Goal: Book appointment/travel/reservation

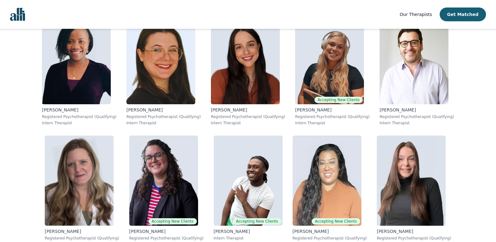
scroll to position [3166, 0]
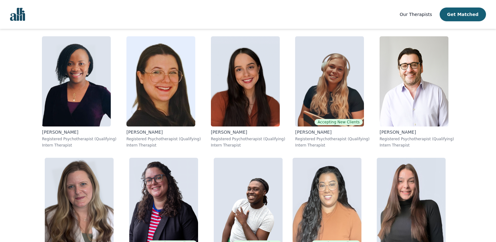
drag, startPoint x: 0, startPoint y: 0, endPoint x: 500, endPoint y: 193, distance: 536.2
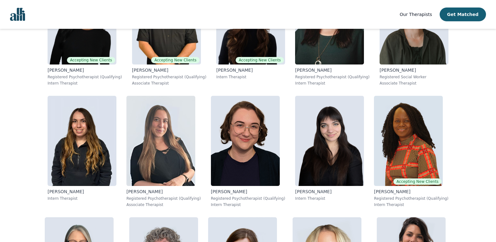
scroll to position [0, 0]
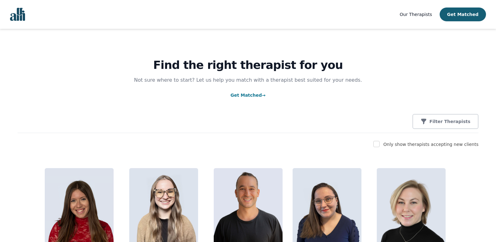
click at [251, 93] on link "Get Matched →" at bounding box center [247, 95] width 35 height 5
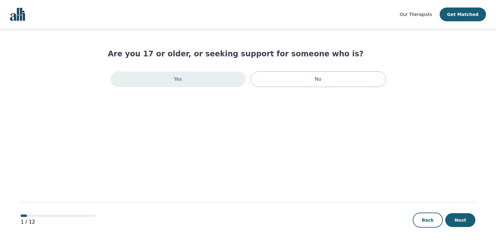
click at [229, 80] on div "Yes" at bounding box center [177, 79] width 135 height 16
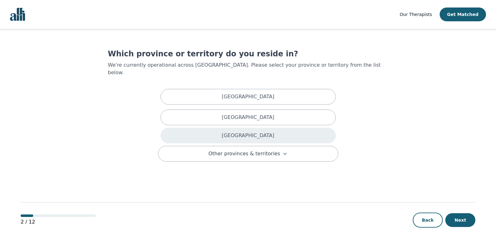
click at [245, 128] on div "[GEOGRAPHIC_DATA]" at bounding box center [247, 136] width 175 height 16
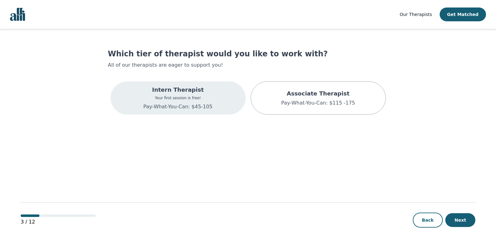
click at [212, 99] on div "Intern Therapist Your first session is free! Pay-What-You-Can: $45-105" at bounding box center [177, 97] width 135 height 33
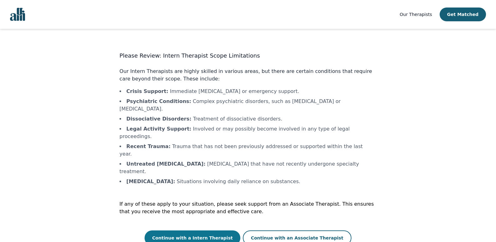
click at [208, 230] on button "Continue with a Intern Therapist" at bounding box center [193, 237] width 96 height 15
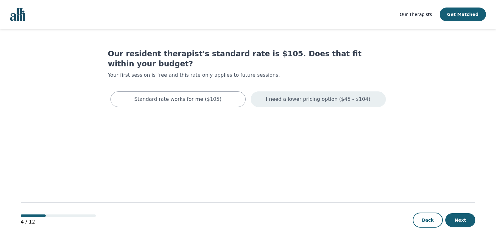
click at [307, 95] on p "I need a lower pricing option ($45 - $104)" at bounding box center [318, 99] width 104 height 8
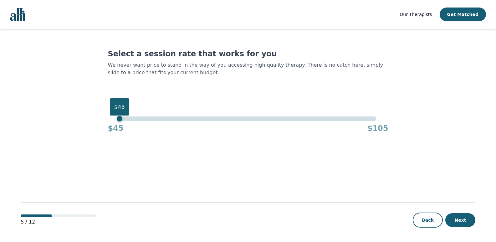
drag, startPoint x: 378, startPoint y: 119, endPoint x: 66, endPoint y: 123, distance: 311.9
click at [66, 123] on main "Select a session rate that works for you We never want price to stand in the wa…" at bounding box center [248, 136] width 455 height 214
click at [460, 217] on button "Next" at bounding box center [460, 220] width 30 height 14
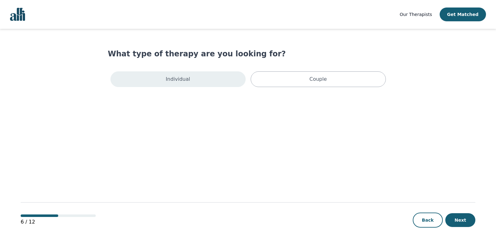
click at [224, 80] on div "Individual" at bounding box center [177, 79] width 135 height 16
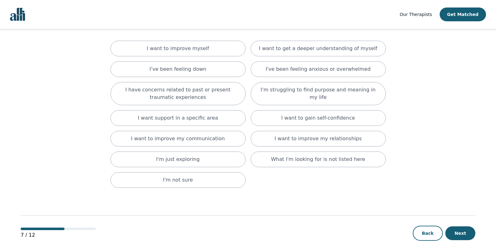
scroll to position [42, 0]
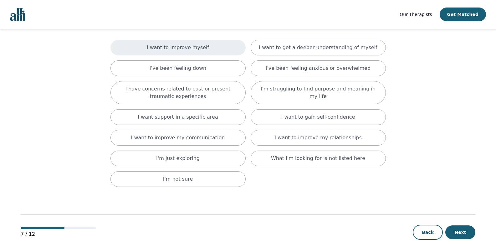
click at [216, 44] on div "I want to improve myself" at bounding box center [177, 48] width 135 height 16
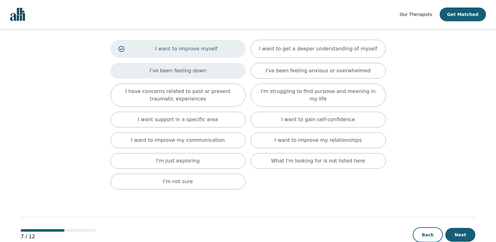
click at [213, 67] on div "I've been feeling down" at bounding box center [177, 71] width 135 height 16
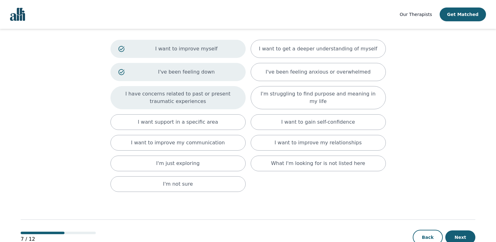
click at [208, 102] on p "I have concerns related to past or present traumatic experiences" at bounding box center [177, 97] width 119 height 15
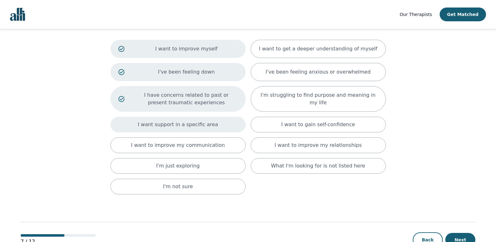
click at [206, 122] on p "I want support in a specific area" at bounding box center [178, 125] width 80 height 8
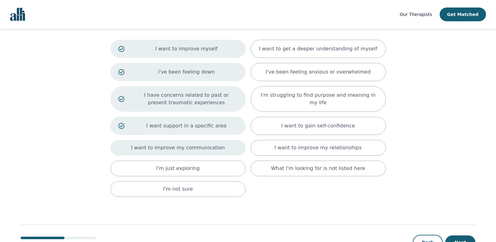
click at [202, 150] on p "I want to improve my communication" at bounding box center [178, 148] width 94 height 8
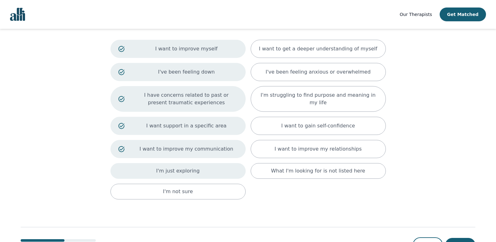
click at [201, 168] on div "I'm just exploring" at bounding box center [177, 171] width 135 height 16
click at [217, 177] on div "I'm just exploring" at bounding box center [177, 172] width 135 height 18
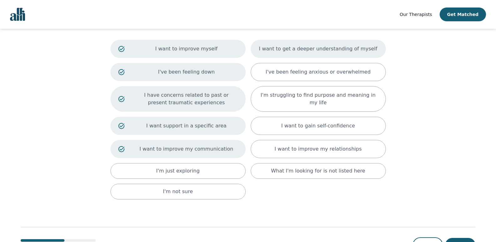
click at [302, 51] on p "I want to get a deeper understanding of myself" at bounding box center [318, 49] width 118 height 8
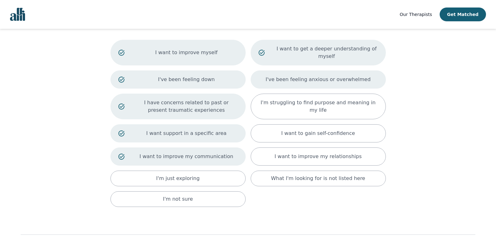
click at [301, 76] on p "I've been feeling anxious or overwhelmed" at bounding box center [318, 80] width 105 height 8
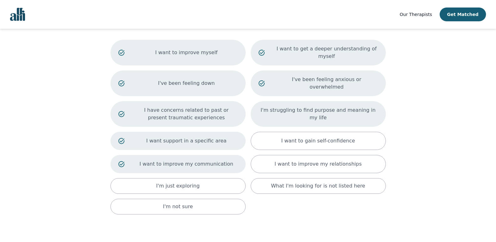
click at [297, 106] on p "I'm struggling to find purpose and meaning in my life" at bounding box center [317, 113] width 119 height 15
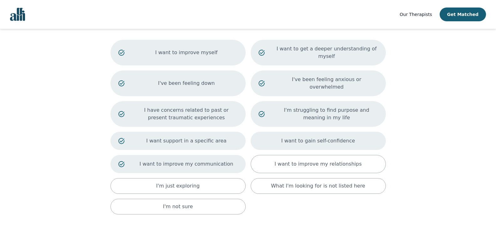
click at [295, 137] on p "I want to gain self-confidence" at bounding box center [318, 141] width 74 height 8
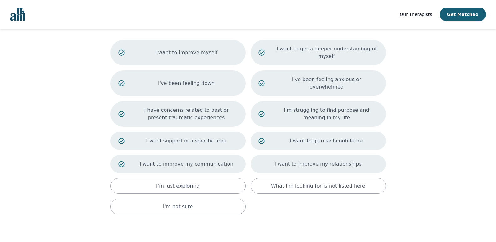
click at [293, 155] on div "I want to improve my relationships" at bounding box center [318, 164] width 135 height 18
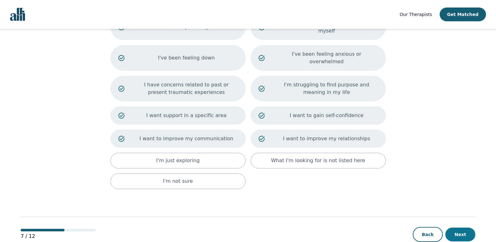
click at [452, 227] on button "Next" at bounding box center [460, 234] width 30 height 14
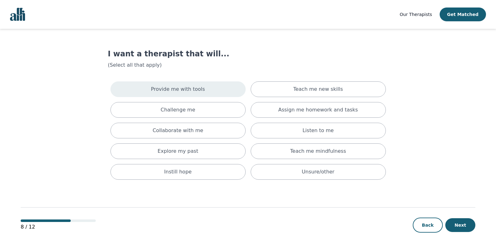
click at [206, 90] on div "Provide me with tools" at bounding box center [177, 89] width 135 height 16
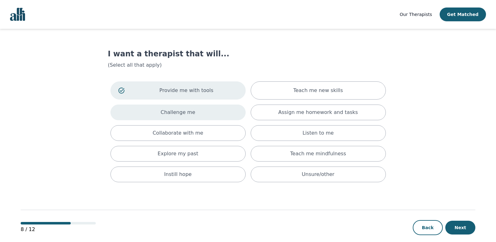
click at [204, 109] on div "Challenge me" at bounding box center [177, 112] width 135 height 16
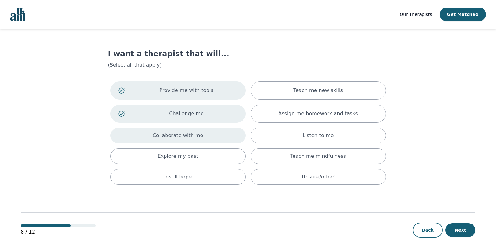
click at [204, 131] on div "Collaborate with me" at bounding box center [177, 136] width 135 height 16
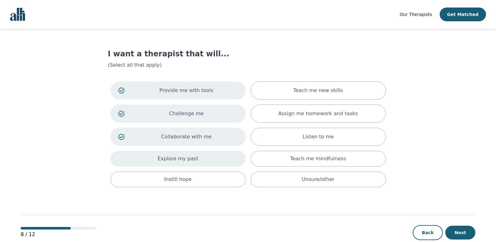
click at [204, 154] on div "Explore my past" at bounding box center [177, 159] width 135 height 16
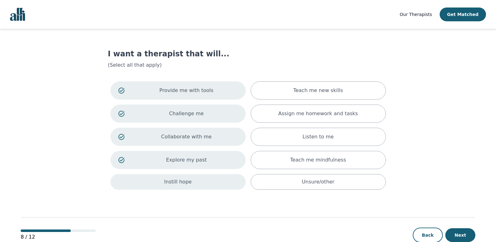
click at [209, 179] on div "Instill hope" at bounding box center [177, 182] width 135 height 16
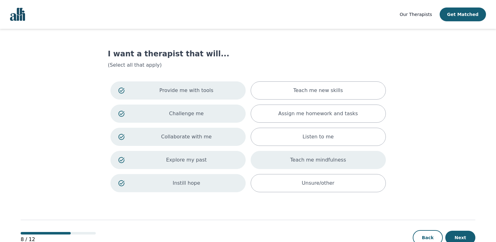
click at [290, 160] on div "Teach me mindfulness" at bounding box center [318, 160] width 135 height 18
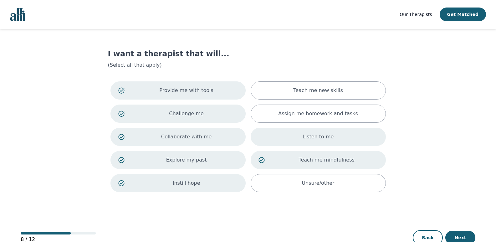
click at [291, 141] on div "Listen to me" at bounding box center [318, 137] width 135 height 18
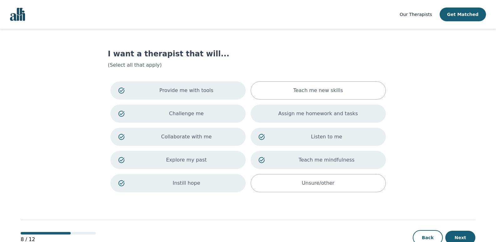
click at [294, 120] on div "Assign me homework and tasks" at bounding box center [318, 113] width 135 height 18
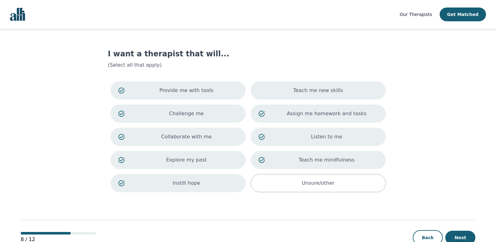
click at [305, 86] on div "Teach me new skills" at bounding box center [318, 90] width 135 height 18
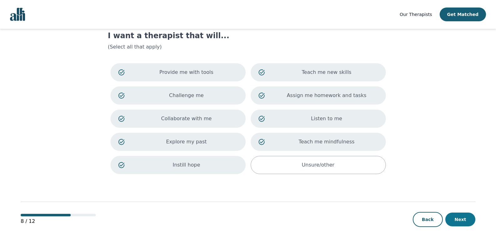
click at [461, 223] on button "Next" at bounding box center [460, 219] width 30 height 14
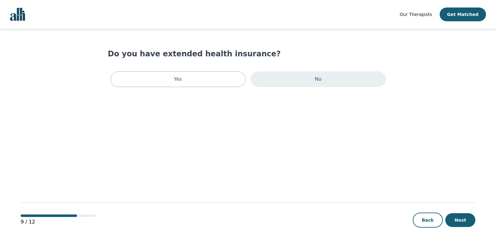
click at [271, 79] on div "No" at bounding box center [318, 79] width 135 height 16
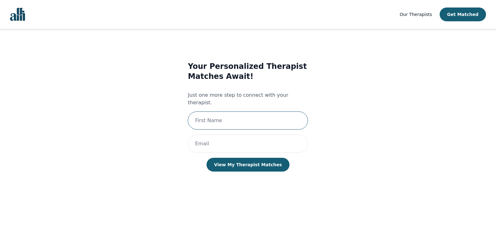
click at [265, 116] on input "text" at bounding box center [248, 120] width 120 height 18
type input "[PERSON_NAME]"
click at [248, 137] on input "email" at bounding box center [248, 144] width 120 height 18
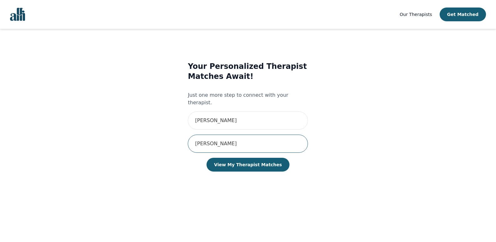
type input "[PERSON_NAME][EMAIL_ADDRESS][DOMAIN_NAME]"
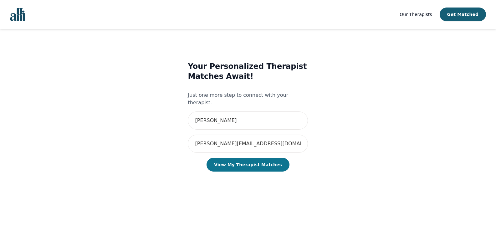
click at [247, 158] on button "View My Therapist Matches" at bounding box center [247, 165] width 83 height 14
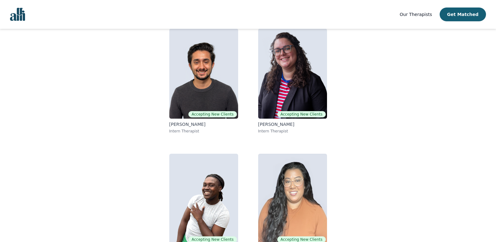
scroll to position [85, 0]
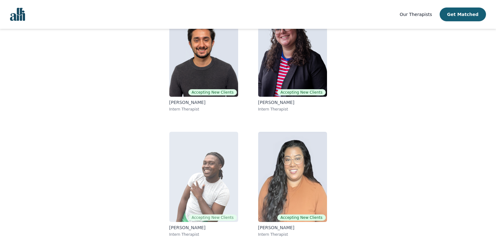
click at [209, 193] on img at bounding box center [203, 177] width 69 height 90
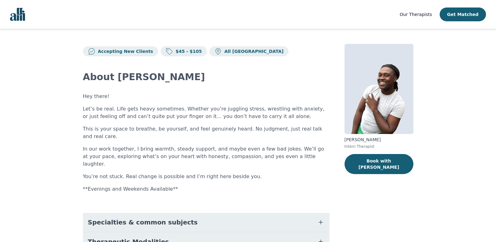
scroll to position [100, 0]
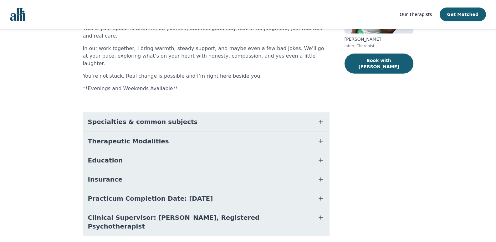
click at [319, 156] on icon "button" at bounding box center [321, 160] width 8 height 8
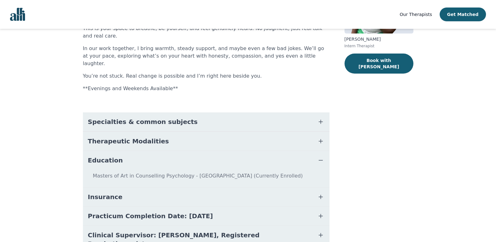
click at [322, 137] on icon "button" at bounding box center [321, 141] width 8 height 8
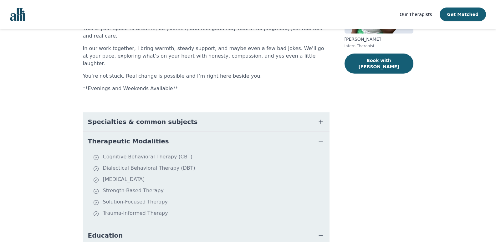
click at [323, 118] on icon "button" at bounding box center [321, 122] width 8 height 8
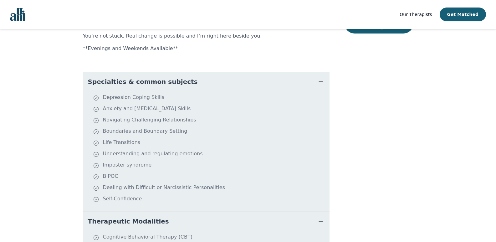
scroll to position [313, 0]
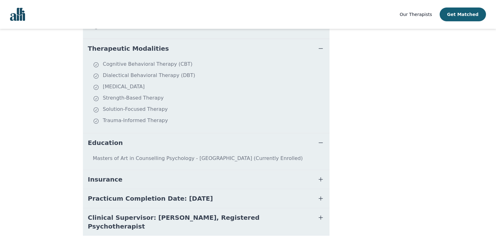
click at [315, 189] on button "Practicum Completion Date: [DATE]" at bounding box center [206, 198] width 246 height 19
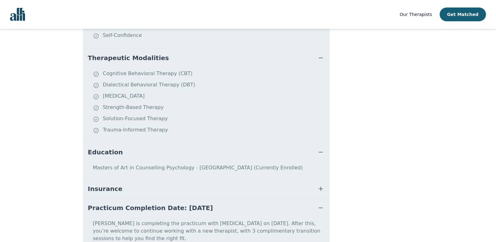
scroll to position [0, 0]
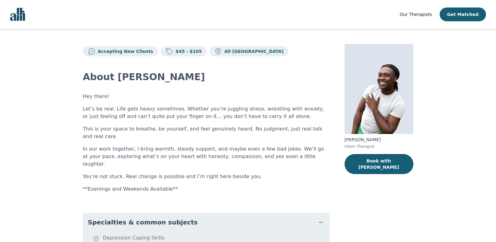
scroll to position [72, 0]
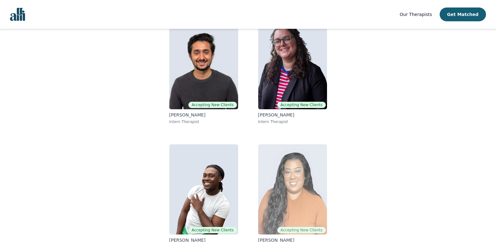
click at [288, 178] on img at bounding box center [292, 189] width 69 height 90
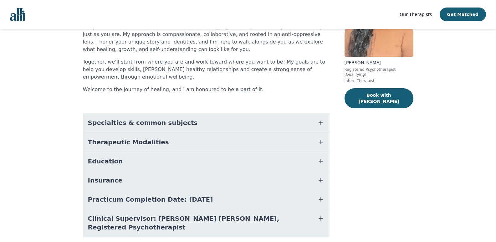
scroll to position [102, 0]
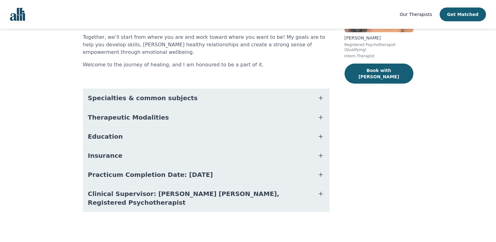
click at [321, 135] on icon "button" at bounding box center [321, 137] width 4 height 4
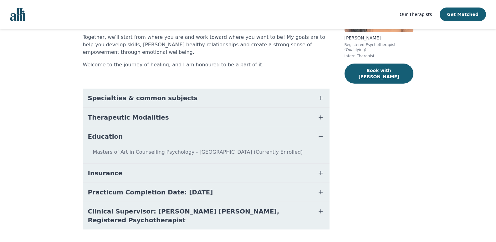
scroll to position [0, 0]
